Goal: Navigation & Orientation: Find specific page/section

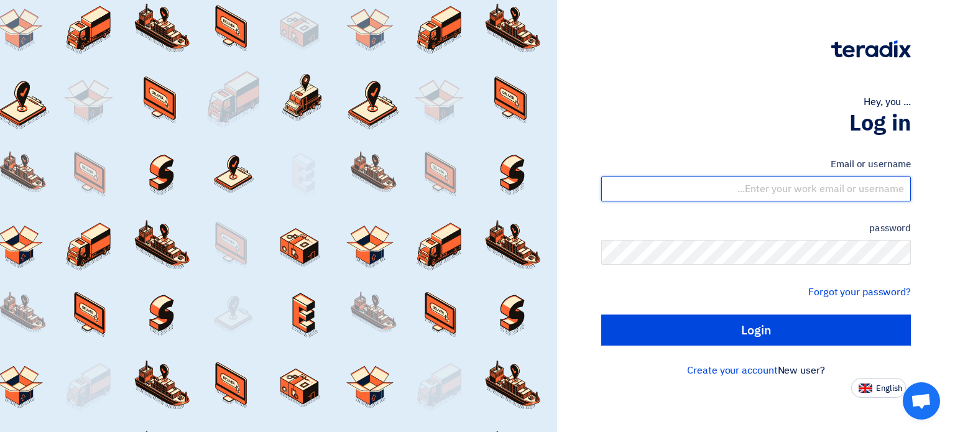
click at [734, 191] on input "text" at bounding box center [756, 189] width 310 height 25
type input "[EMAIL_ADDRESS][DOMAIN_NAME]"
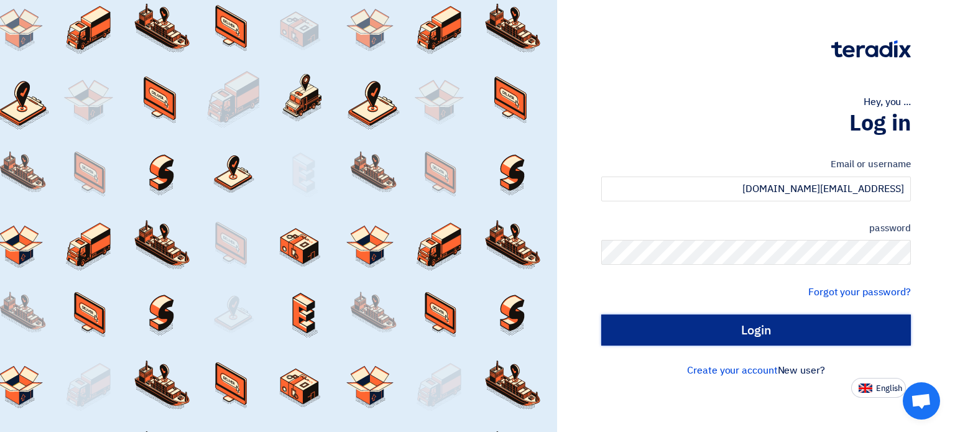
click at [762, 330] on input "Login" at bounding box center [756, 330] width 310 height 31
type input "Sign in"
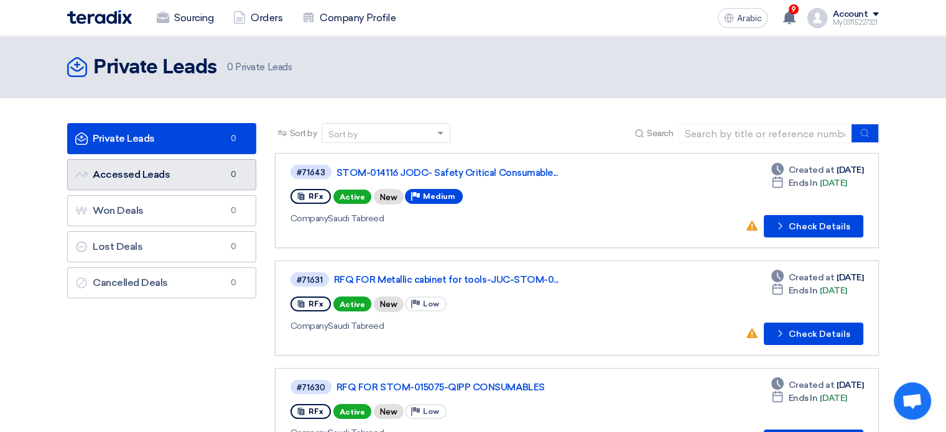
click at [141, 175] on font "Accessed Leads" at bounding box center [131, 175] width 77 height 12
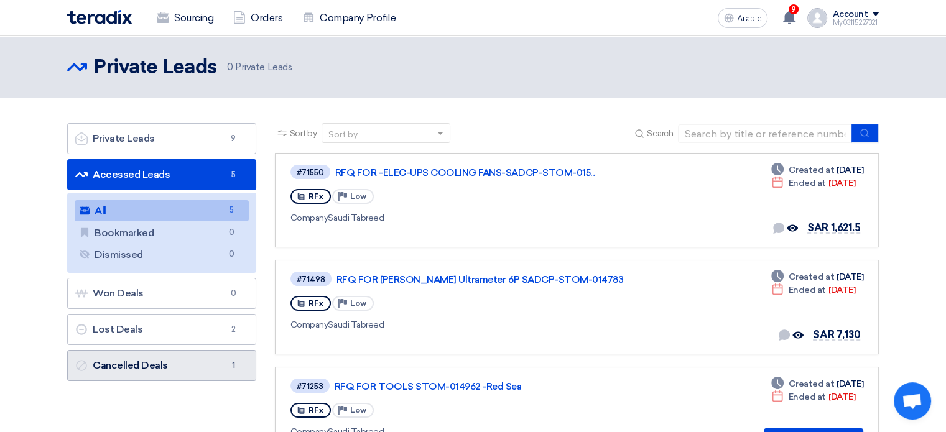
click at [188, 371] on link "Cancelled Deals Cancelled Deals 1" at bounding box center [161, 365] width 189 height 31
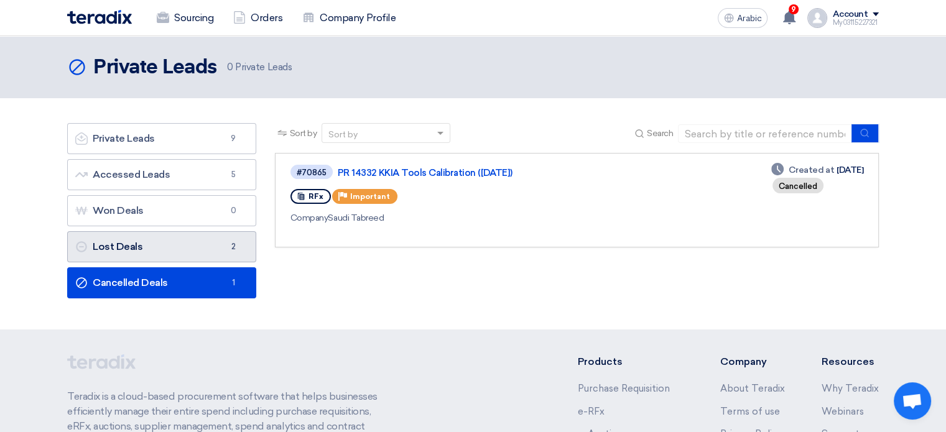
click at [167, 252] on link "Lost Deals Lost Deals 2" at bounding box center [161, 246] width 189 height 31
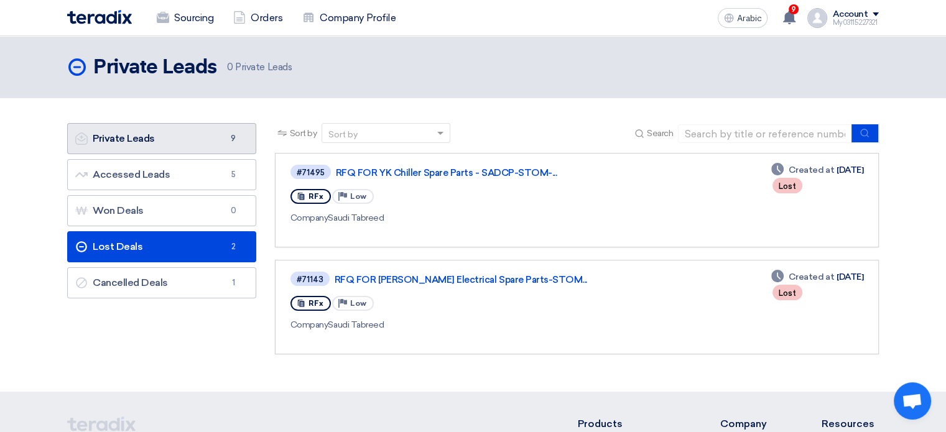
click at [213, 133] on link "Private Leads Private Leads 9" at bounding box center [161, 138] width 189 height 31
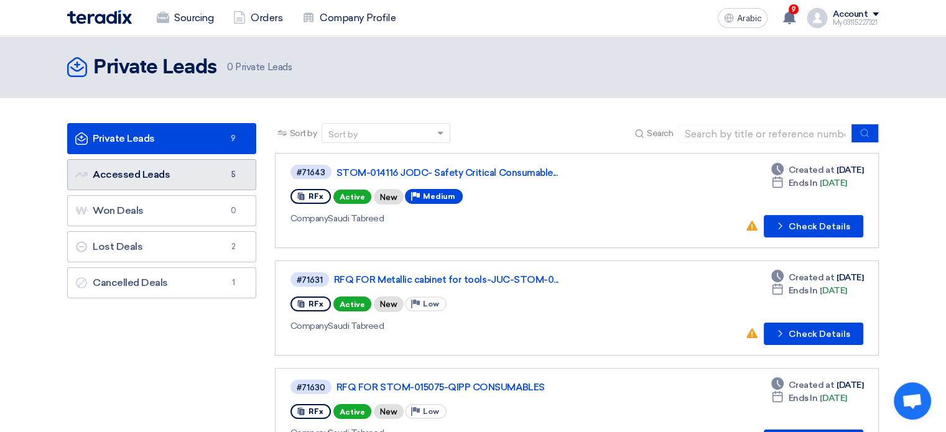
click at [212, 169] on link "Accessed Leads Accessed Leads 5" at bounding box center [161, 174] width 189 height 31
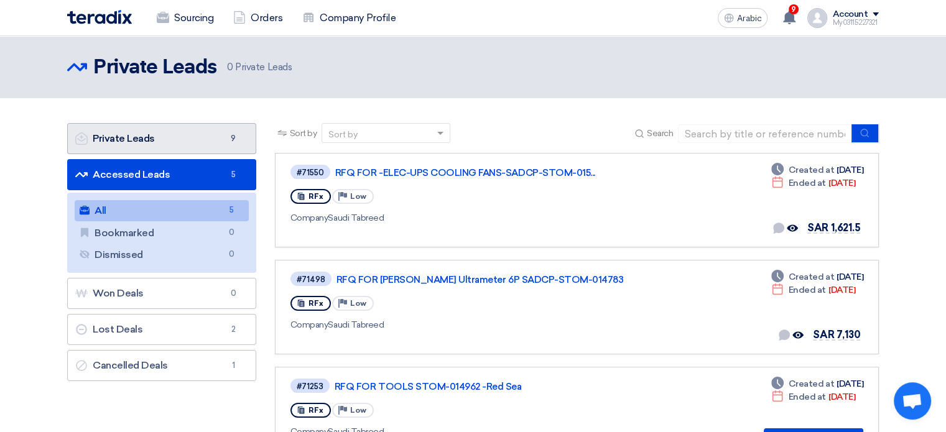
click at [152, 136] on font "Private Leads" at bounding box center [124, 138] width 62 height 12
